Goal: Task Accomplishment & Management: Use online tool/utility

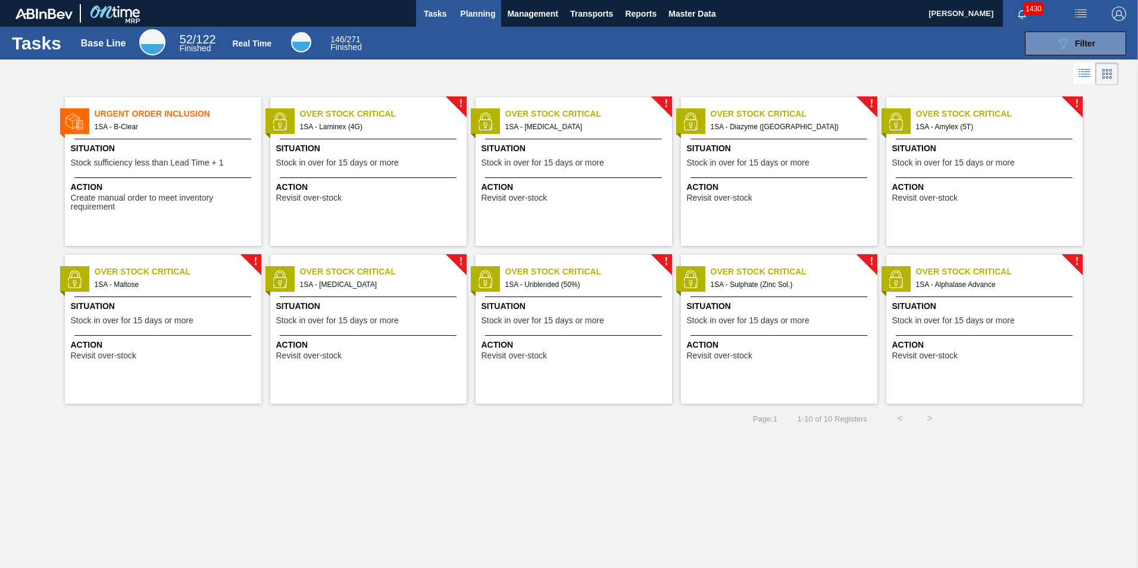
click at [473, 8] on span "Planning" at bounding box center [477, 14] width 35 height 14
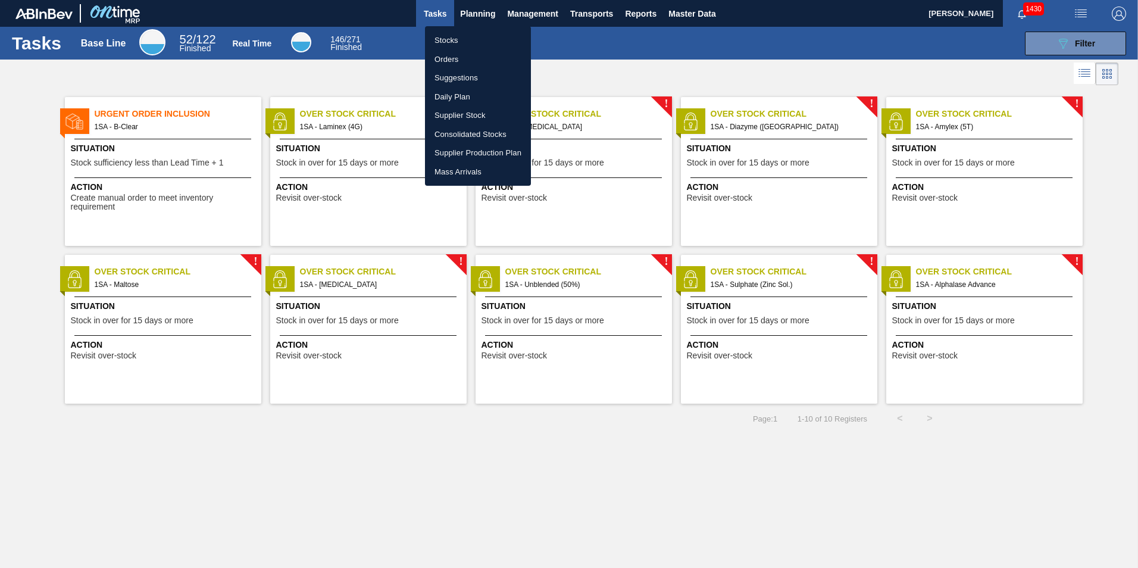
click at [451, 57] on li "Orders" at bounding box center [478, 59] width 106 height 19
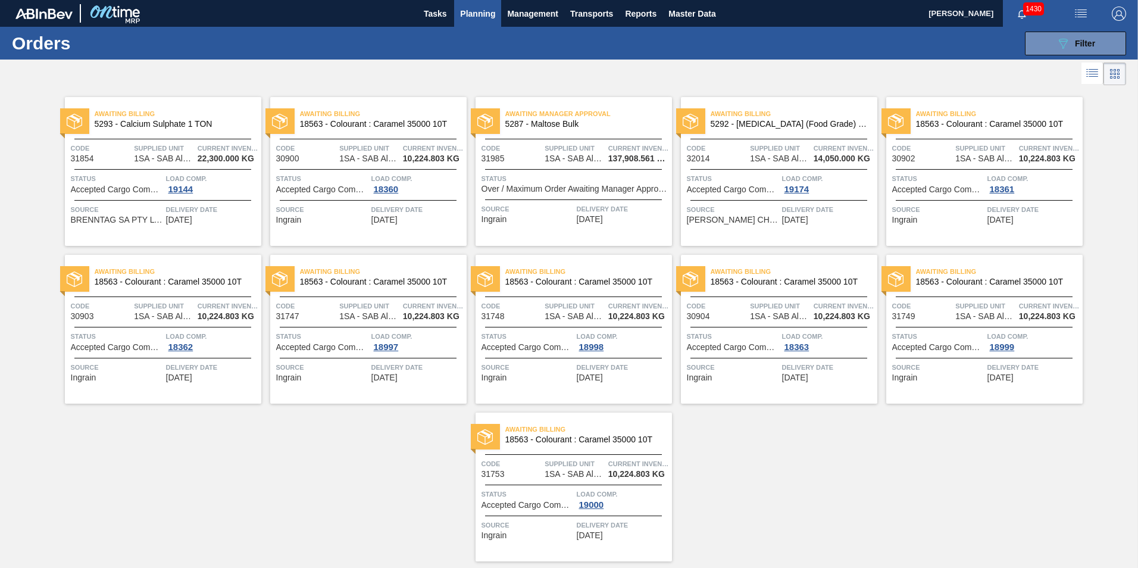
click at [764, 123] on span "5292 - [MEDICAL_DATA] (Food Grade) flakes" at bounding box center [789, 124] width 157 height 9
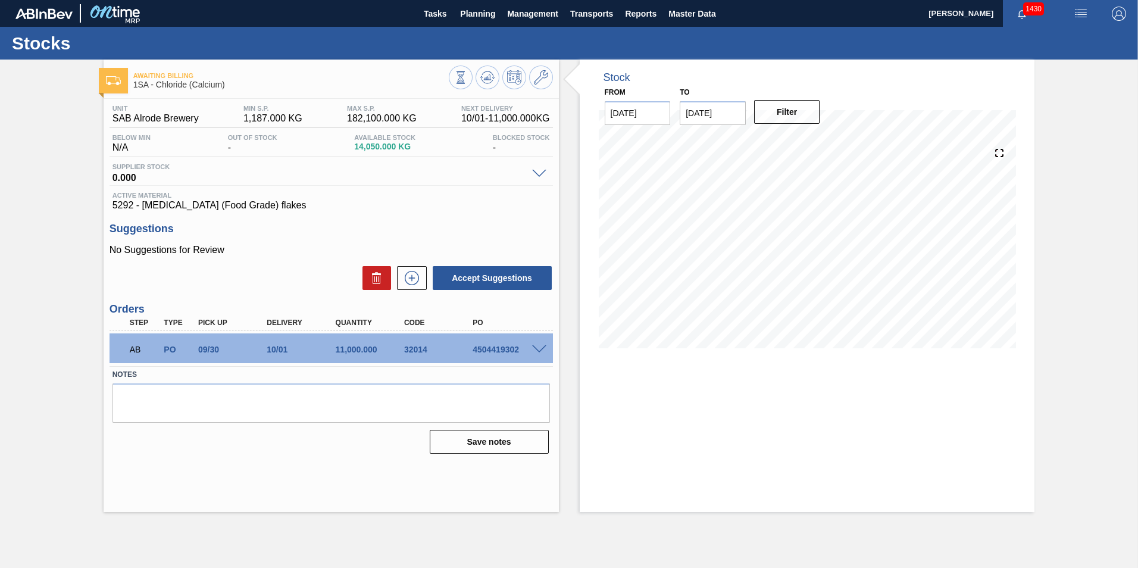
click at [511, 349] on div "4504419302" at bounding box center [508, 350] width 77 height 10
copy div "4504419302"
